Goal: Find specific page/section: Find specific page/section

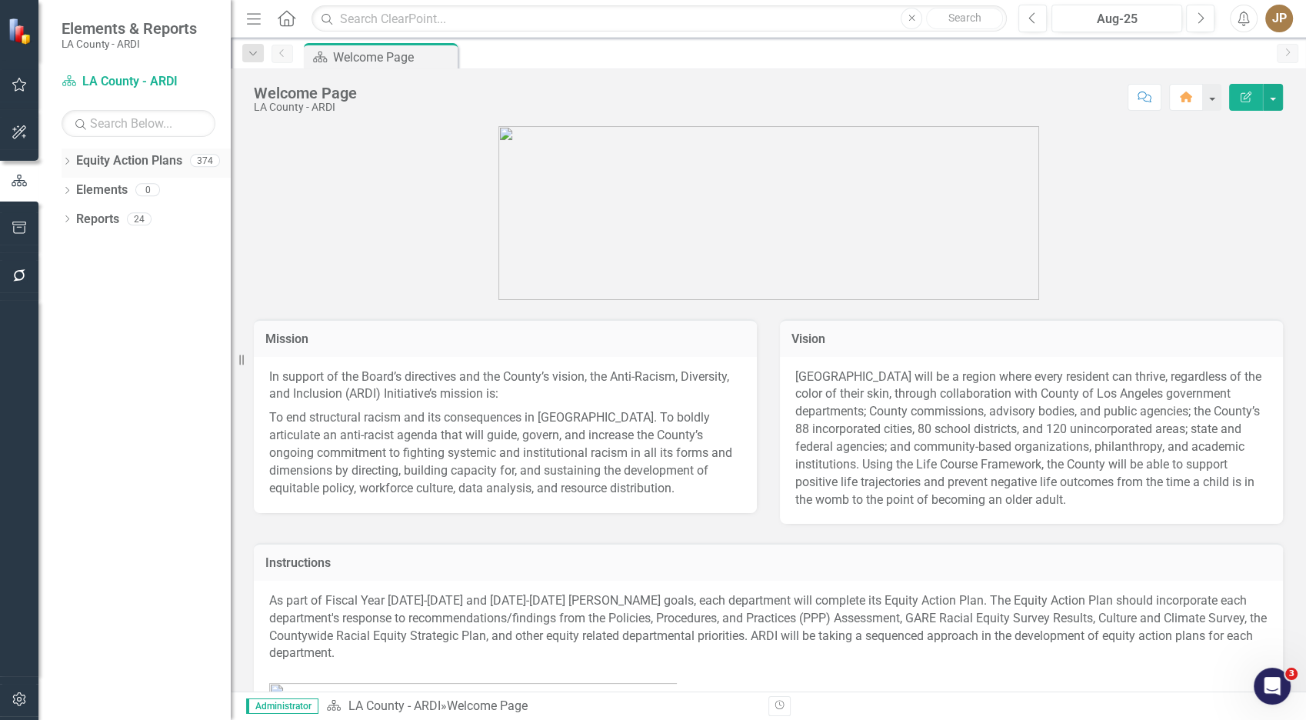
click at [111, 157] on link "Equity Action Plans" at bounding box center [129, 161] width 106 height 18
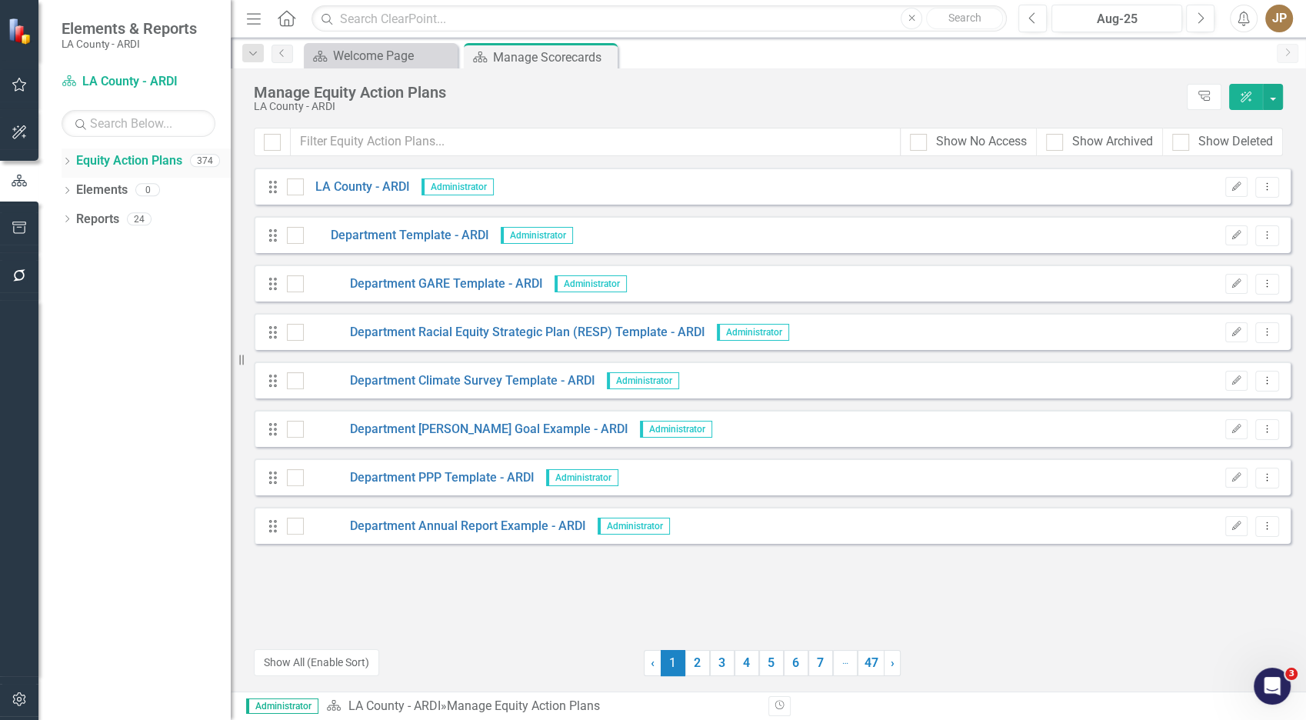
drag, startPoint x: 65, startPoint y: 163, endPoint x: 72, endPoint y: 172, distance: 10.9
click at [65, 163] on icon "Dropdown" at bounding box center [67, 162] width 11 height 8
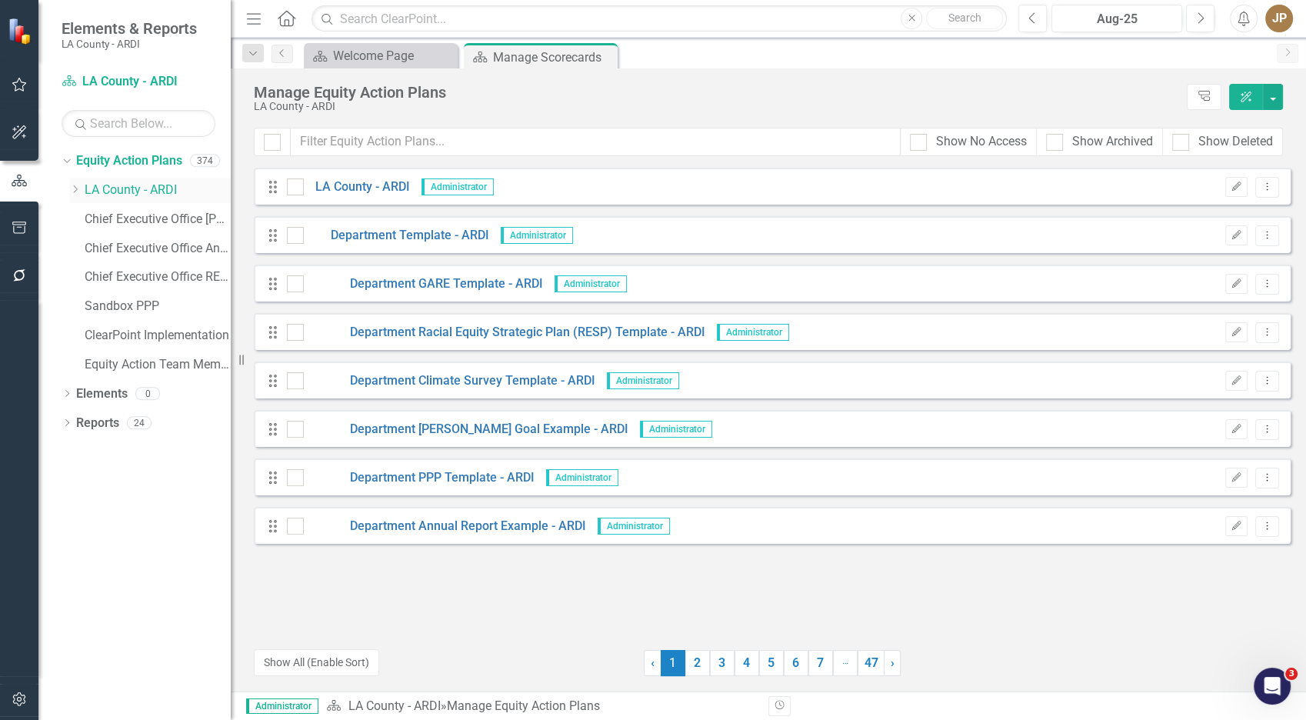
click at [69, 187] on icon "Dropdown" at bounding box center [75, 189] width 12 height 9
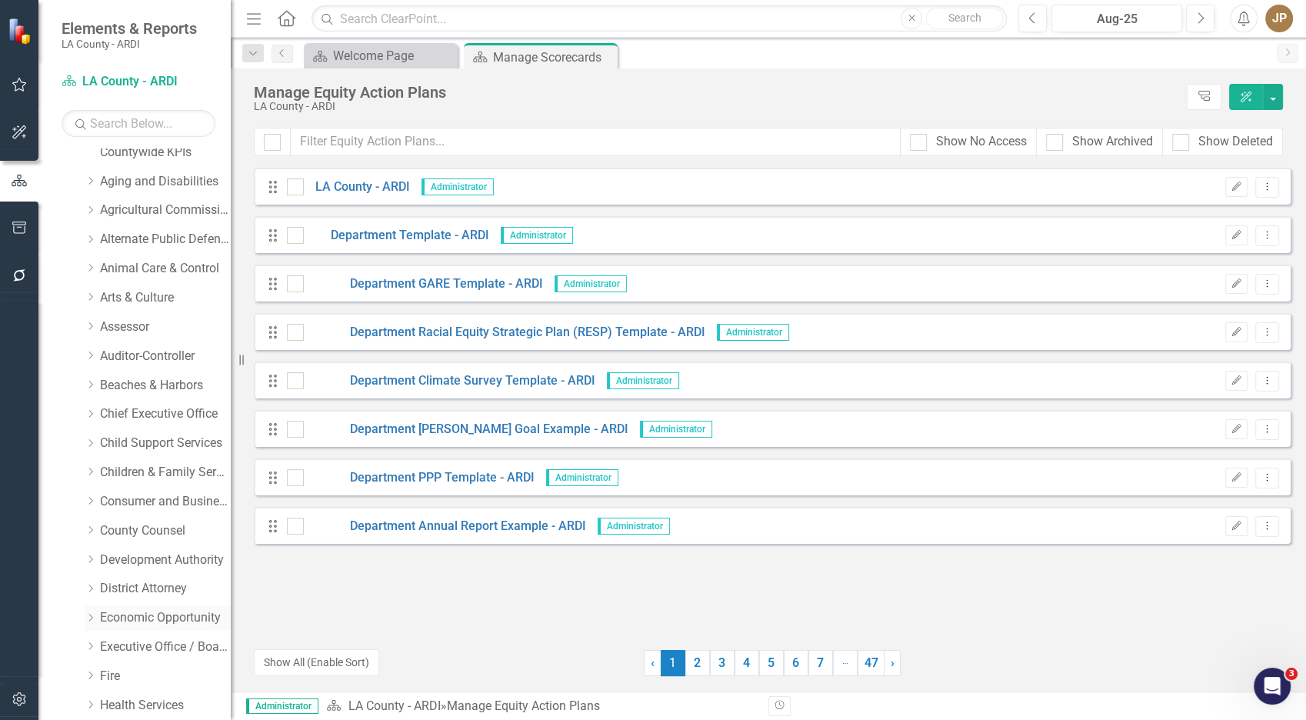
scroll to position [243, 0]
click at [135, 615] on link "Economic Opportunity" at bounding box center [165, 617] width 131 height 18
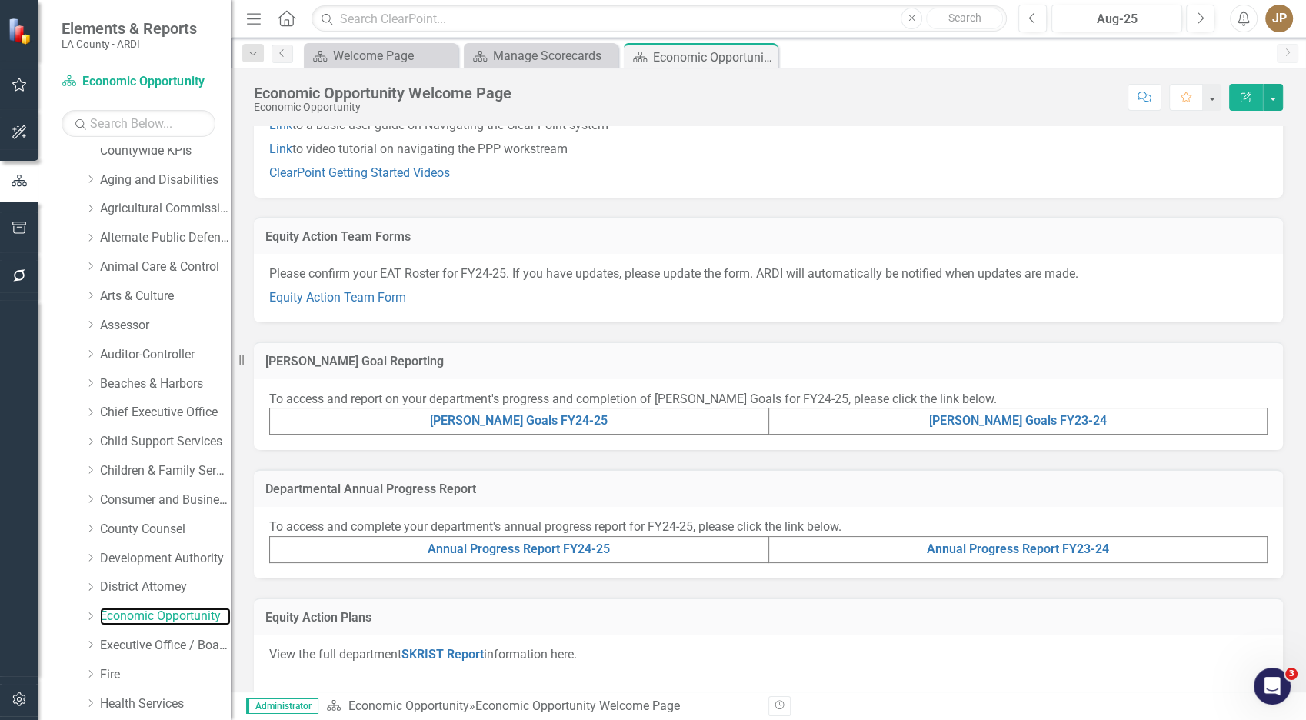
scroll to position [125, 0]
click at [974, 552] on td "Annual Progress Report FY23-24" at bounding box center [1018, 548] width 499 height 26
click at [990, 548] on link "Annual Progress Report FY23-24" at bounding box center [1018, 547] width 182 height 15
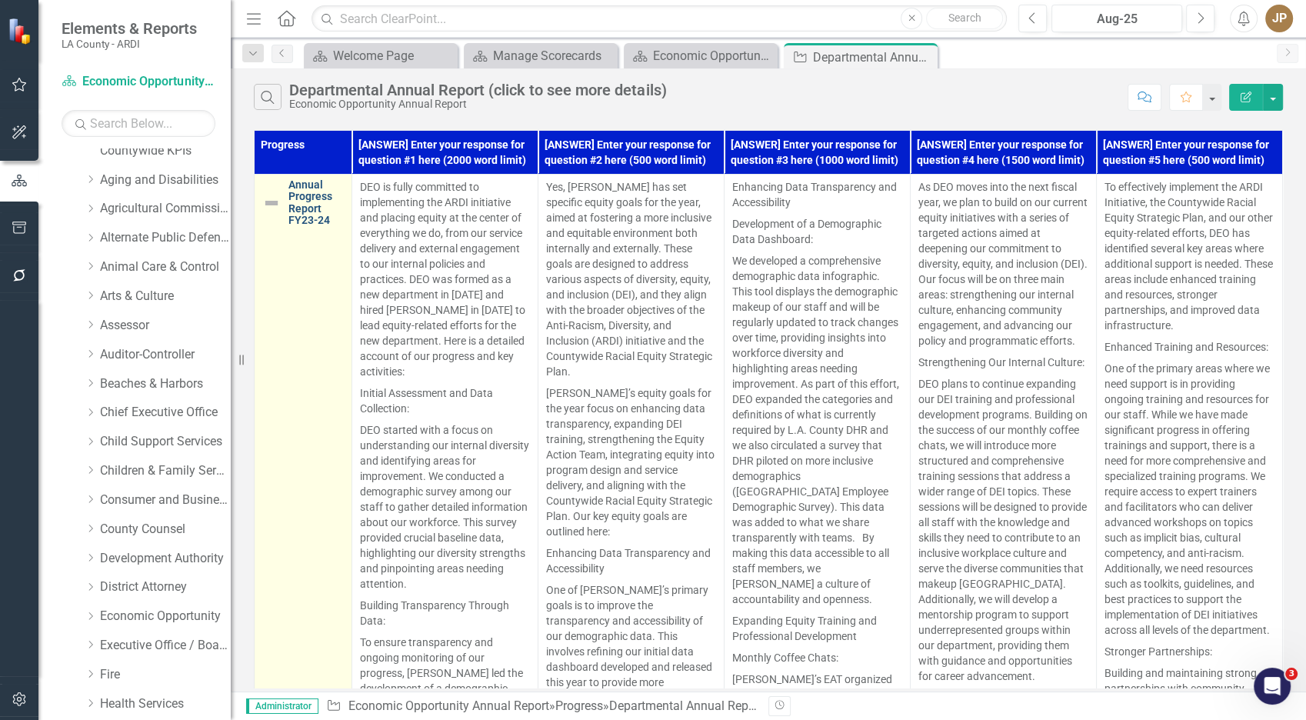
click at [318, 212] on link "Annual Progress Report FY23-24" at bounding box center [315, 203] width 55 height 48
